Goal: Task Accomplishment & Management: Use online tool/utility

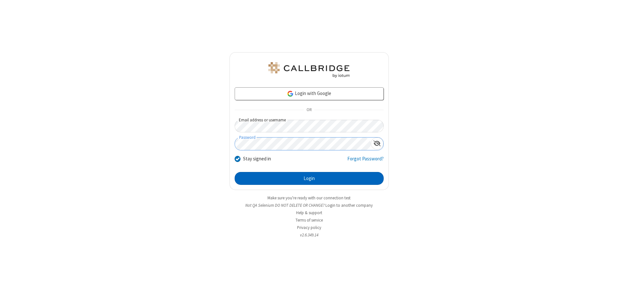
click at [309, 178] on button "Login" at bounding box center [309, 178] width 149 height 13
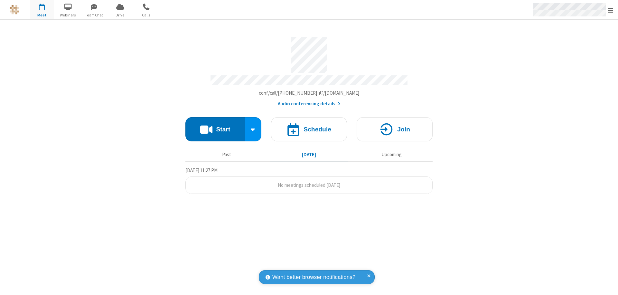
click at [611, 10] on span "Open menu" at bounding box center [610, 10] width 5 height 6
click at [120, 15] on span "Drive" at bounding box center [120, 15] width 24 height 6
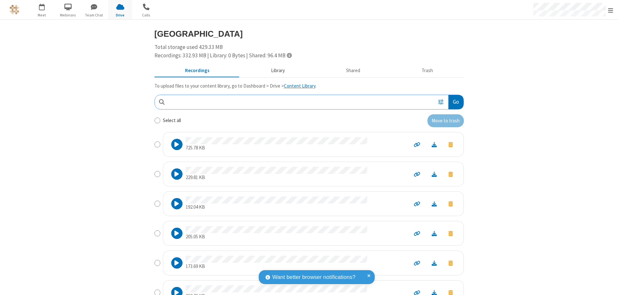
click at [275, 71] on button "Library" at bounding box center [277, 71] width 75 height 12
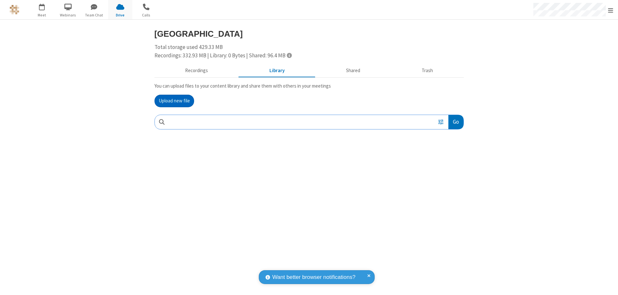
click at [174, 101] on button "Upload new file" at bounding box center [175, 101] width 40 height 13
click at [450, 164] on span "Move to trash" at bounding box center [451, 164] width 5 height 6
